Goal: Task Accomplishment & Management: Use online tool/utility

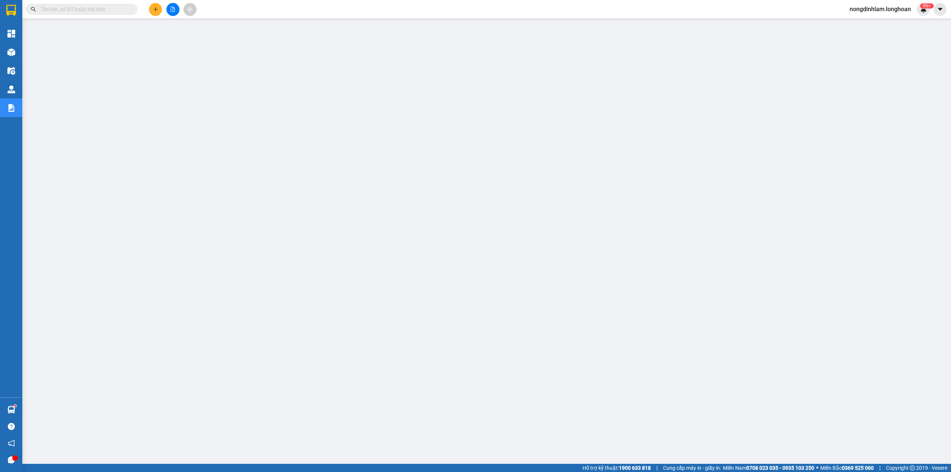
click at [172, 9] on icon "file-add" at bounding box center [172, 9] width 5 height 5
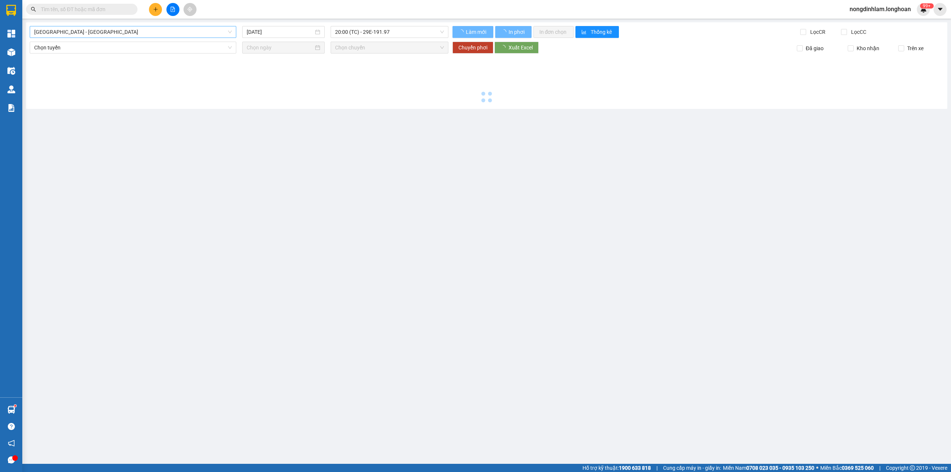
click at [106, 30] on span "[GEOGRAPHIC_DATA] - [GEOGRAPHIC_DATA]" at bounding box center [133, 31] width 198 height 11
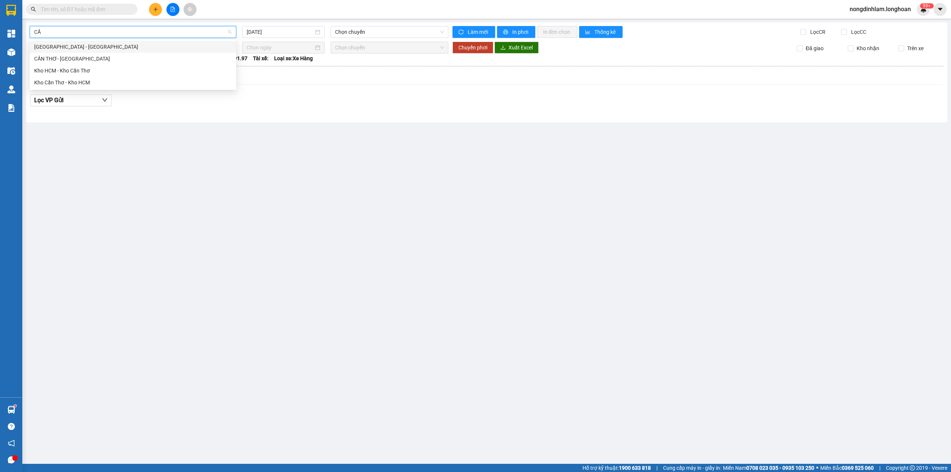
type input "CẦN"
click at [87, 78] on div "Kho Cần Thơ - Kho HCM" at bounding box center [133, 82] width 198 height 8
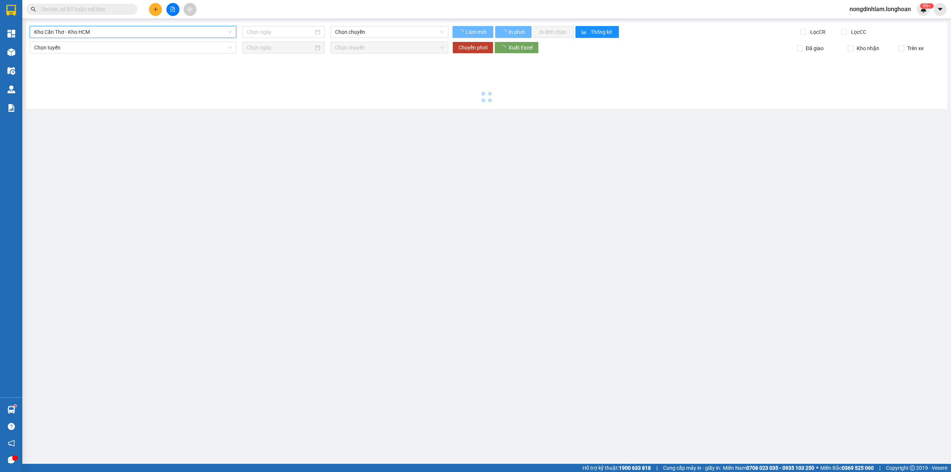
type input "[DATE]"
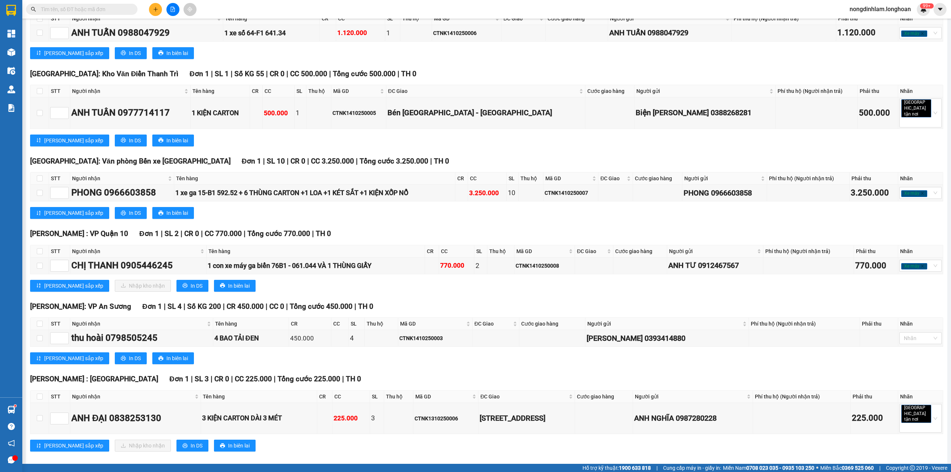
scroll to position [204, 0]
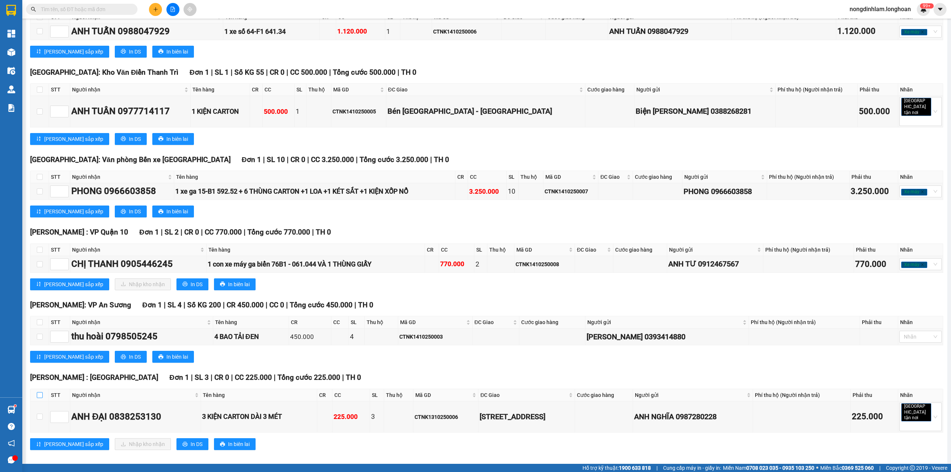
click at [37, 394] on input "checkbox" at bounding box center [40, 395] width 6 height 6
checkbox input "true"
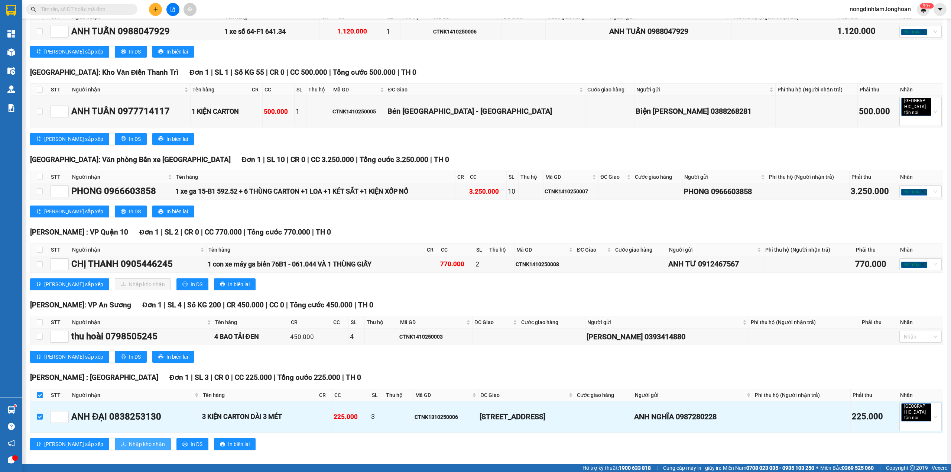
click at [129, 440] on span "Nhập kho nhận" at bounding box center [147, 444] width 36 height 8
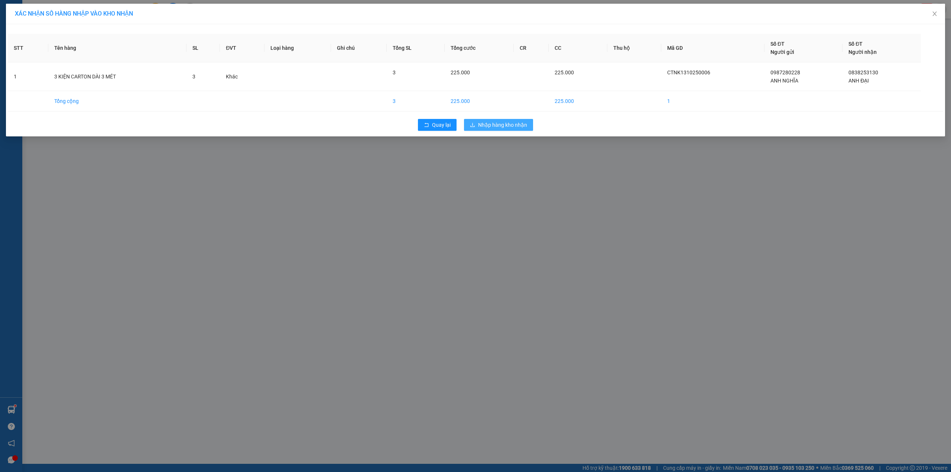
click at [511, 123] on span "Nhập hàng kho nhận" at bounding box center [502, 125] width 49 height 8
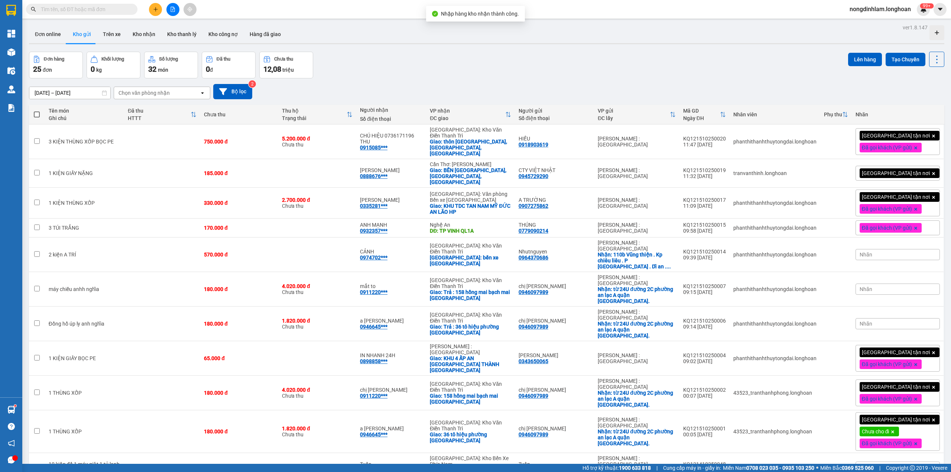
click at [174, 7] on icon "file-add" at bounding box center [173, 9] width 4 height 5
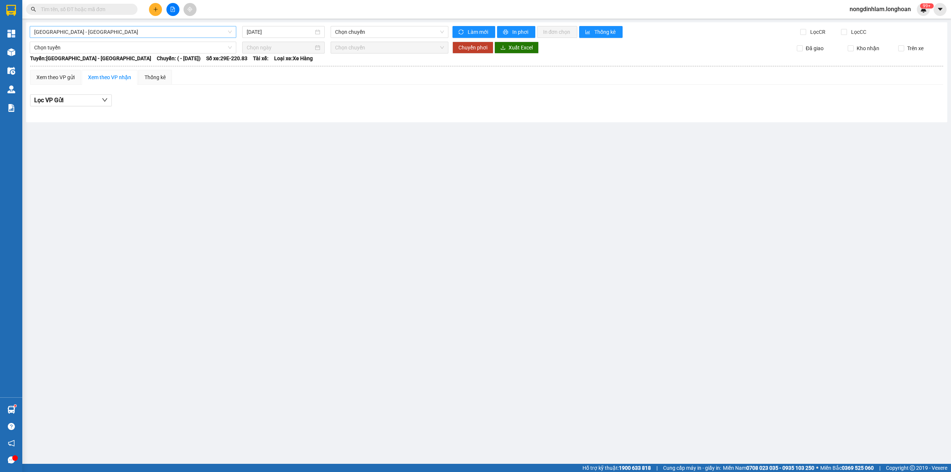
click at [77, 35] on span "[GEOGRAPHIC_DATA] - [GEOGRAPHIC_DATA]" at bounding box center [133, 31] width 198 height 11
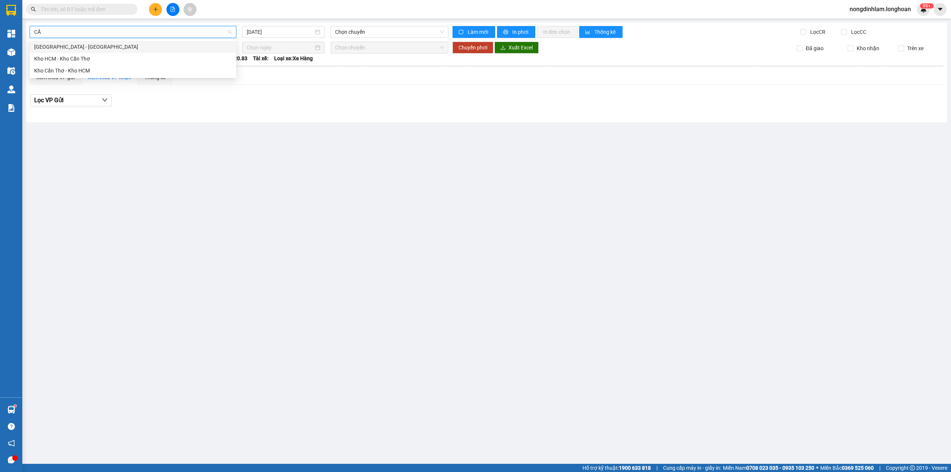
type input "CẦN"
click at [91, 72] on div "Kho Cần Thơ - Kho HCM" at bounding box center [133, 70] width 198 height 8
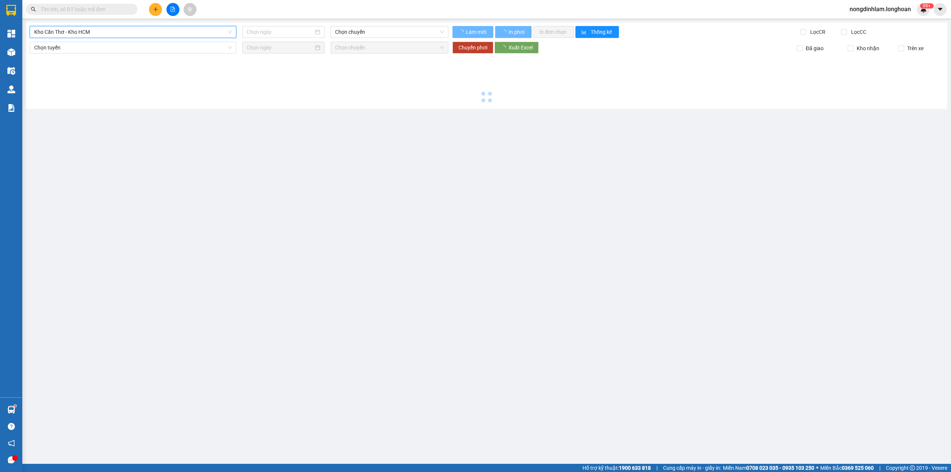
type input "[DATE]"
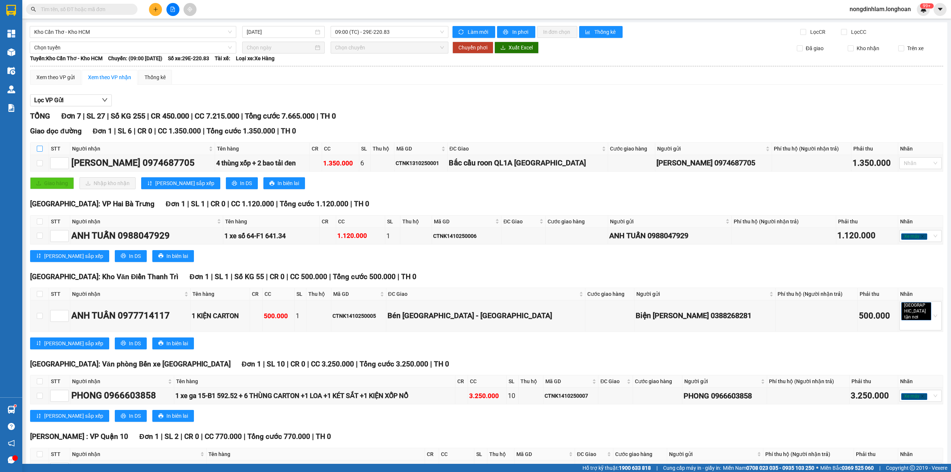
click at [38, 146] on input "checkbox" at bounding box center [40, 149] width 6 height 6
checkbox input "true"
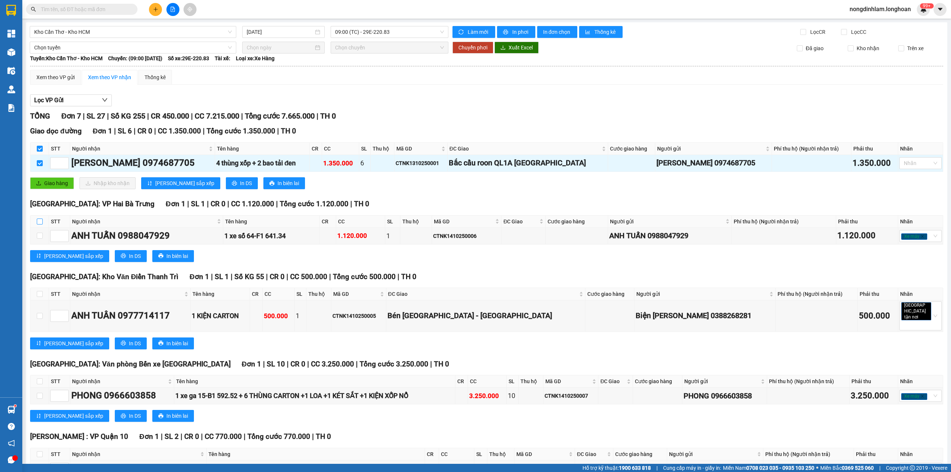
click at [39, 221] on input "checkbox" at bounding box center [40, 221] width 6 height 6
checkbox input "true"
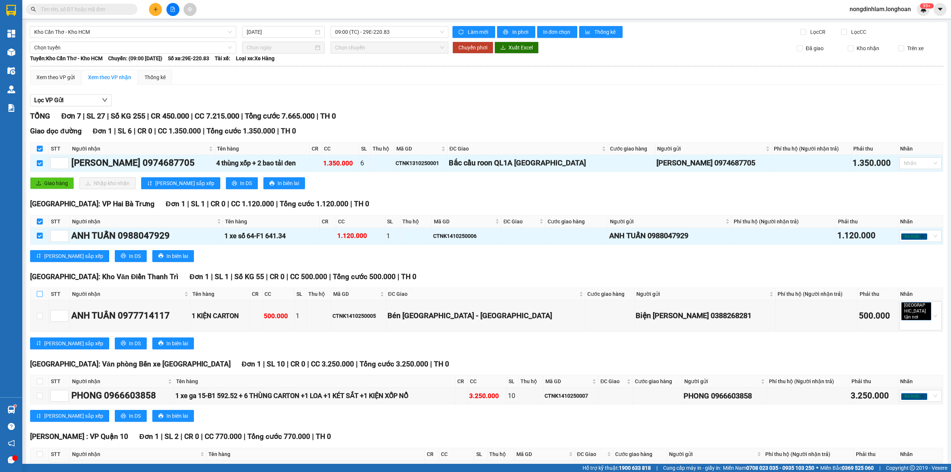
click at [41, 294] on input "checkbox" at bounding box center [40, 294] width 6 height 6
checkbox input "true"
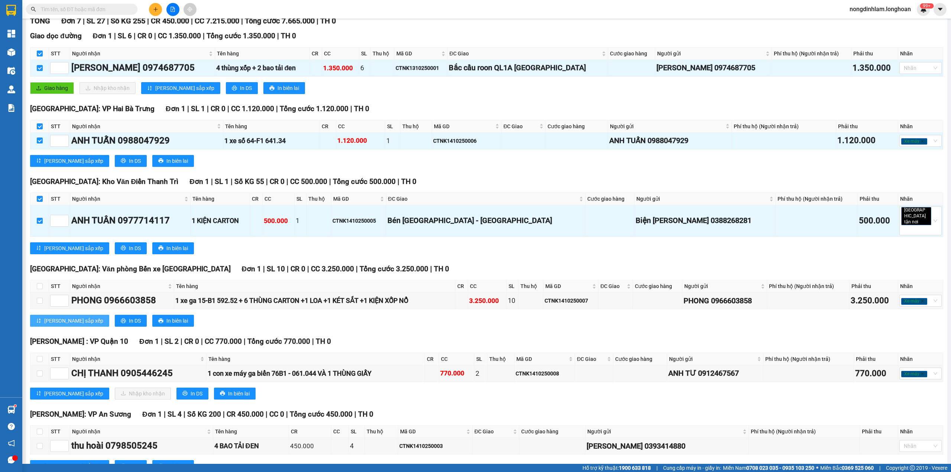
scroll to position [99, 0]
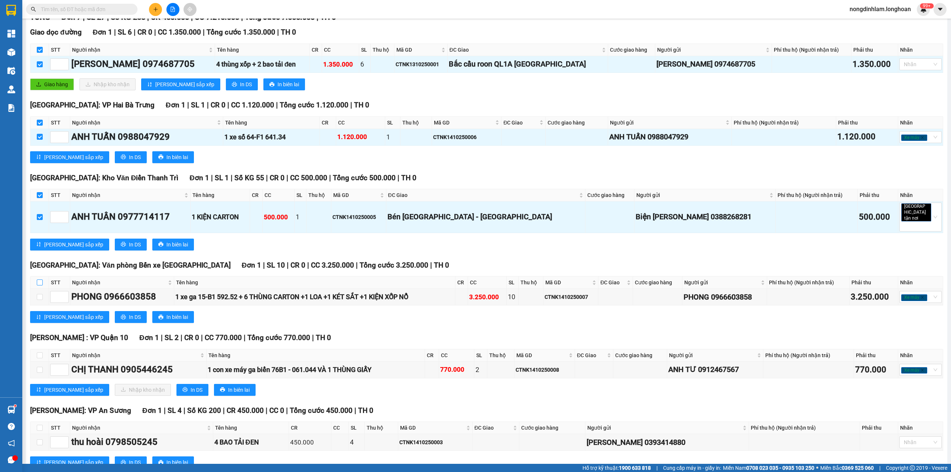
click at [40, 279] on input "checkbox" at bounding box center [40, 282] width 6 height 6
checkbox input "true"
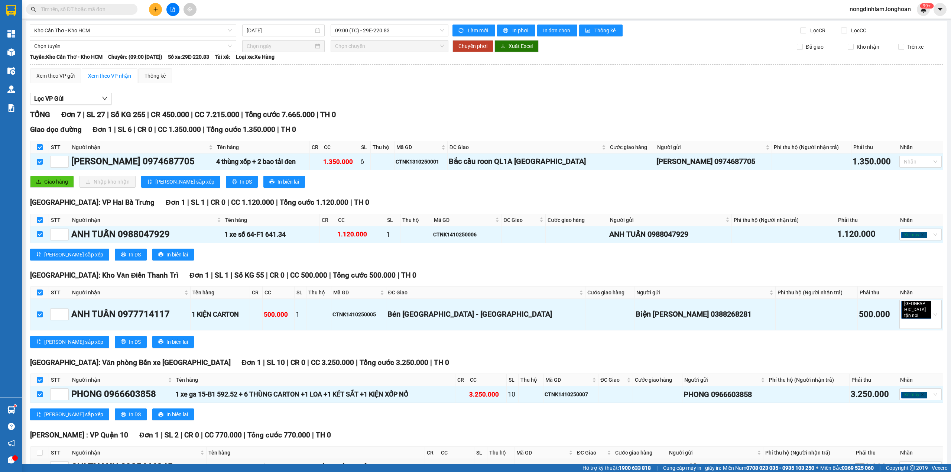
scroll to position [0, 0]
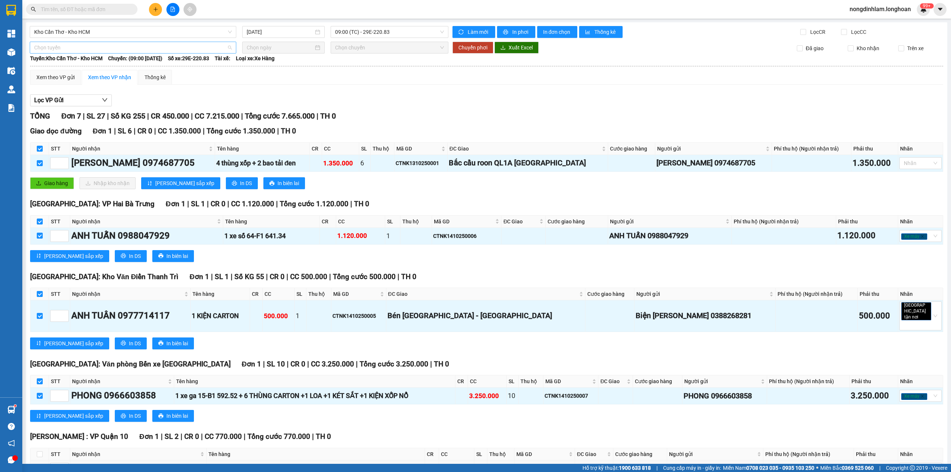
click at [106, 49] on span "Chọn tuyến" at bounding box center [133, 47] width 198 height 11
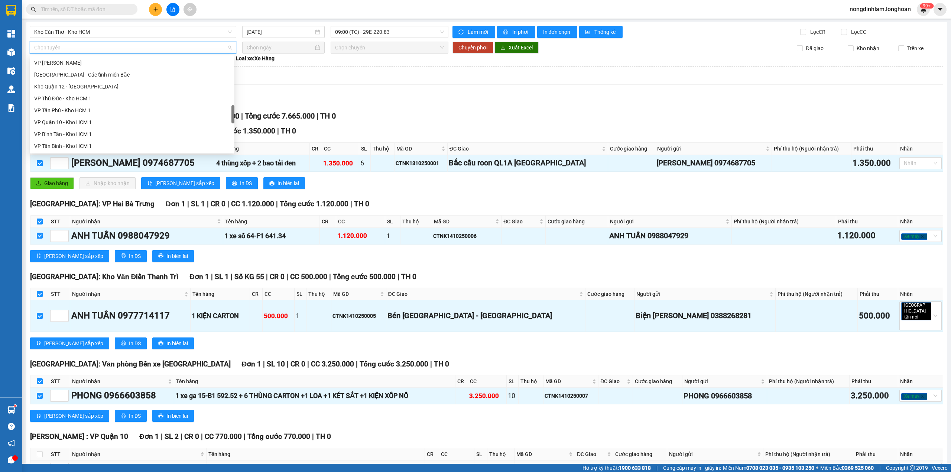
scroll to position [523, 0]
click at [97, 87] on div "Nam [GEOGRAPHIC_DATA]" at bounding box center [132, 86] width 196 height 8
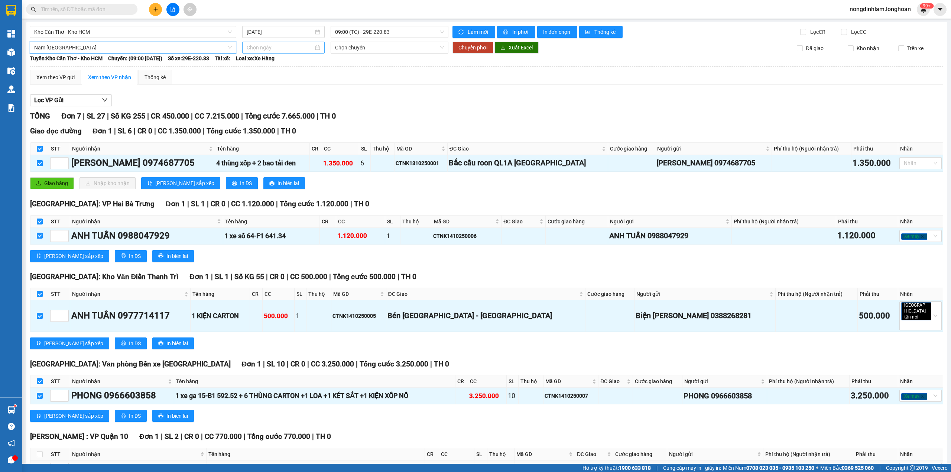
click at [265, 45] on input at bounding box center [280, 47] width 67 height 8
type input "[DATE]"
click at [291, 114] on div "15" at bounding box center [291, 113] width 9 height 9
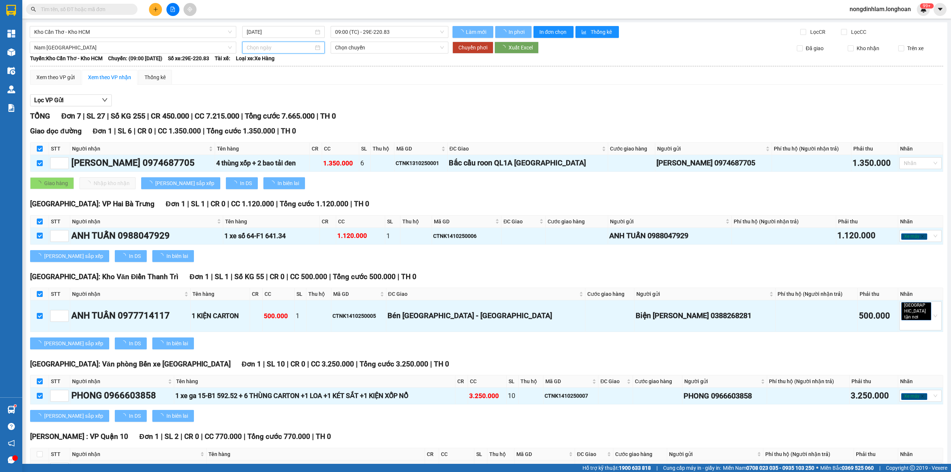
type input "[DATE]"
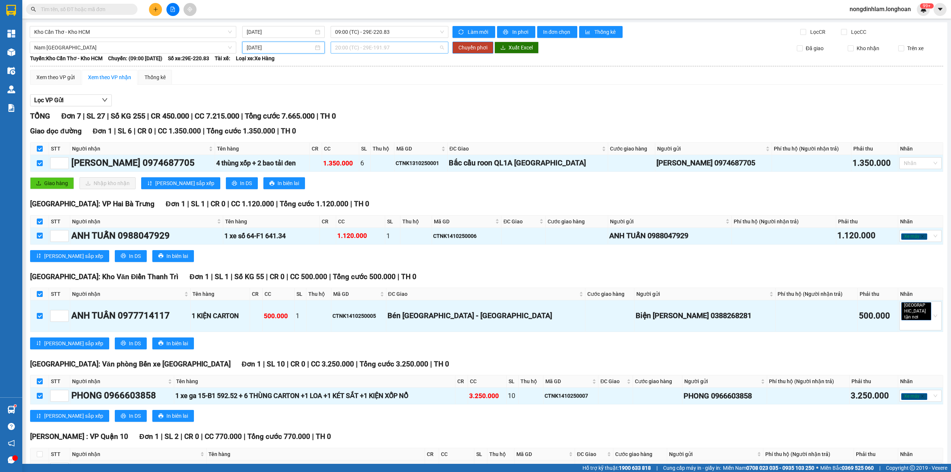
click at [376, 45] on span "20:00 (TC) - 29E-191.97" at bounding box center [389, 47] width 109 height 11
click at [453, 48] on button "Chuyển phơi" at bounding box center [472, 48] width 41 height 12
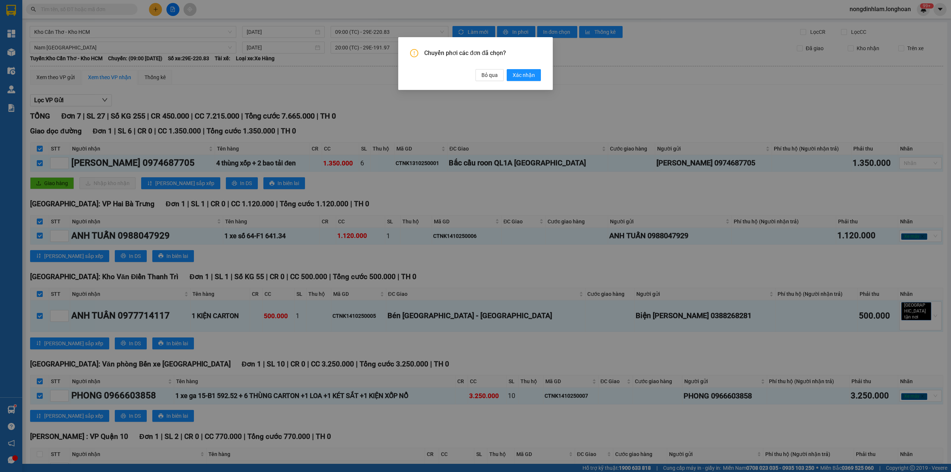
drag, startPoint x: 522, startPoint y: 75, endPoint x: 177, endPoint y: 67, distance: 344.3
click at [521, 75] on span "Xác nhận" at bounding box center [523, 75] width 22 height 8
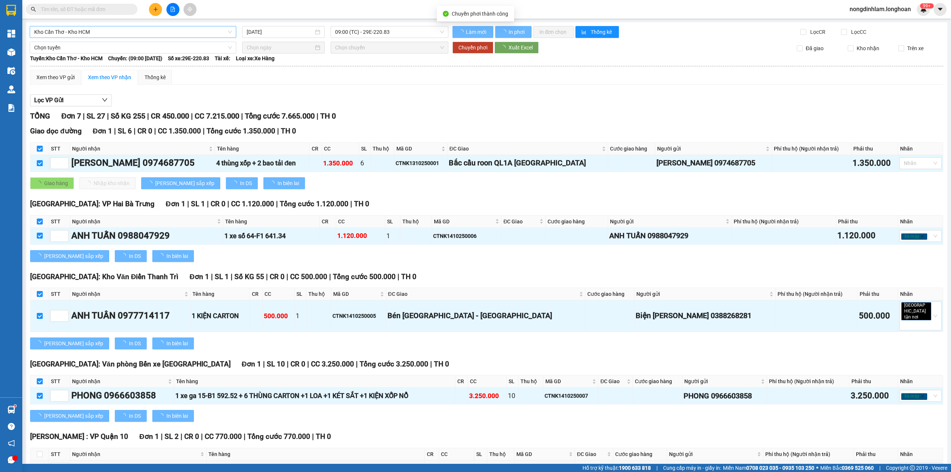
checkbox input "false"
click at [100, 30] on span "Kho Cần Thơ - Kho HCM" at bounding box center [133, 31] width 198 height 11
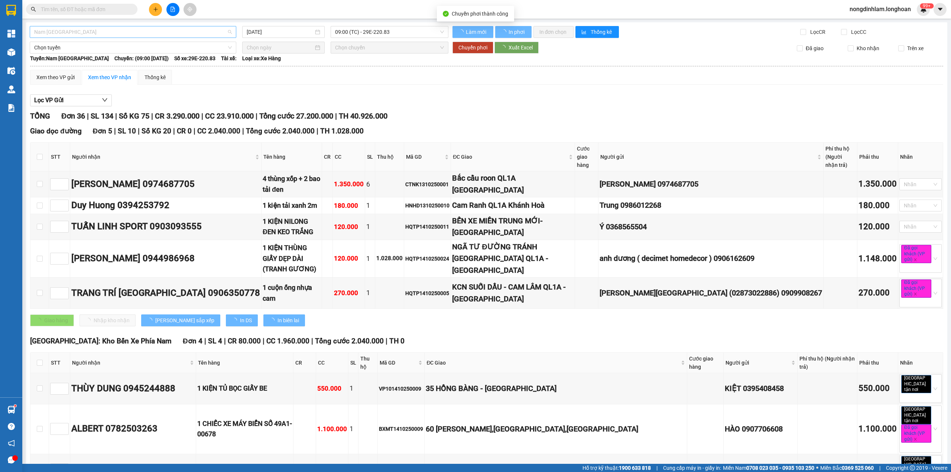
checkbox input "false"
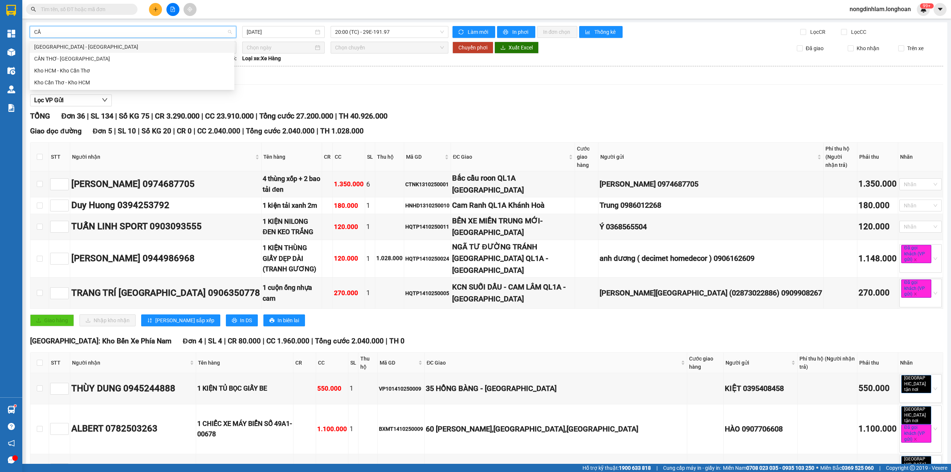
type input "CẦN"
click at [76, 78] on div "Kho Cần Thơ - Kho HCM" at bounding box center [132, 82] width 196 height 8
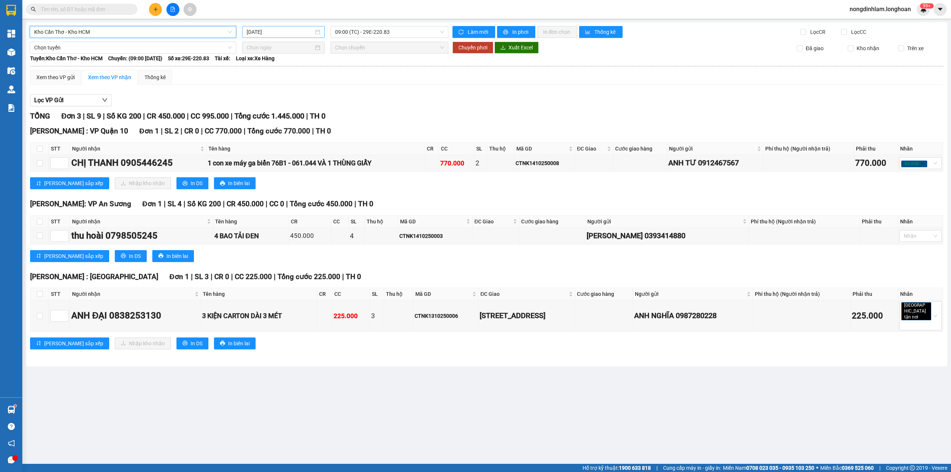
click at [282, 31] on input "[DATE]" at bounding box center [280, 32] width 67 height 8
click at [362, 36] on span "09:00 (TC) - 29E-220.83" at bounding box center [389, 31] width 109 height 11
click at [287, 34] on input "[DATE]" at bounding box center [280, 32] width 67 height 8
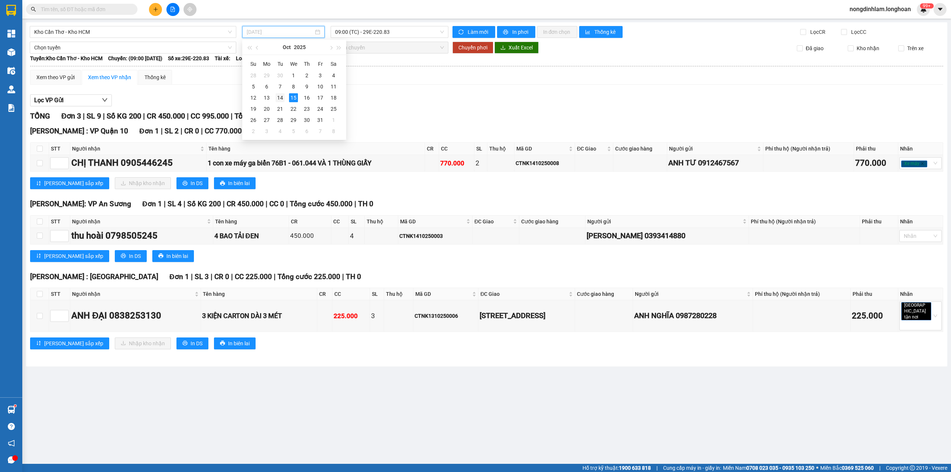
click at [283, 95] on div "14" at bounding box center [280, 97] width 9 height 9
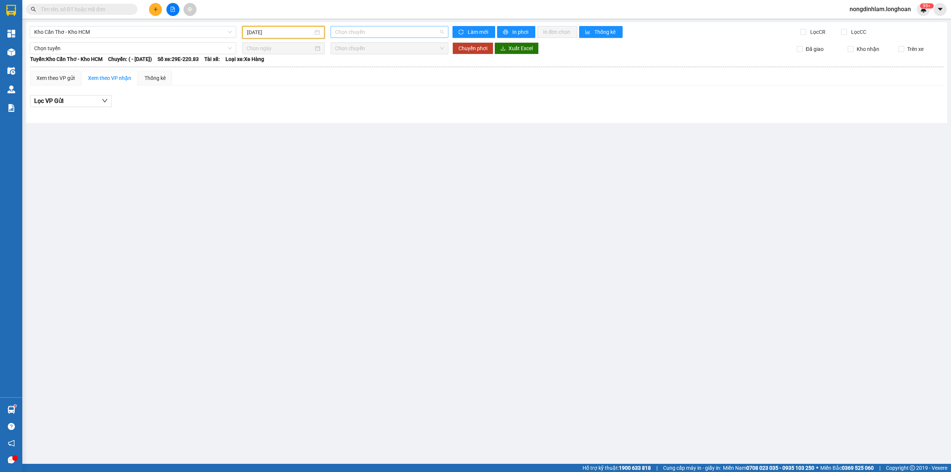
click at [392, 32] on span "Chọn chuyến" at bounding box center [389, 31] width 109 height 11
click at [285, 33] on input "[DATE]" at bounding box center [280, 32] width 66 height 8
click at [291, 97] on div "15" at bounding box center [293, 97] width 9 height 9
type input "[DATE]"
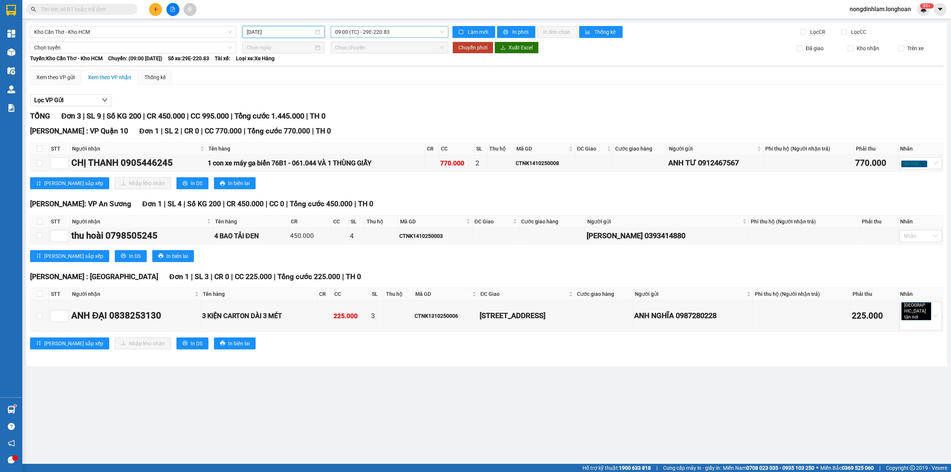
click at [368, 31] on span "09:00 (TC) - 29E-220.83" at bounding box center [389, 31] width 109 height 11
click at [213, 33] on span "Kho Cần Thơ - Kho HCM" at bounding box center [133, 31] width 198 height 11
